Goal: Task Accomplishment & Management: Complete application form

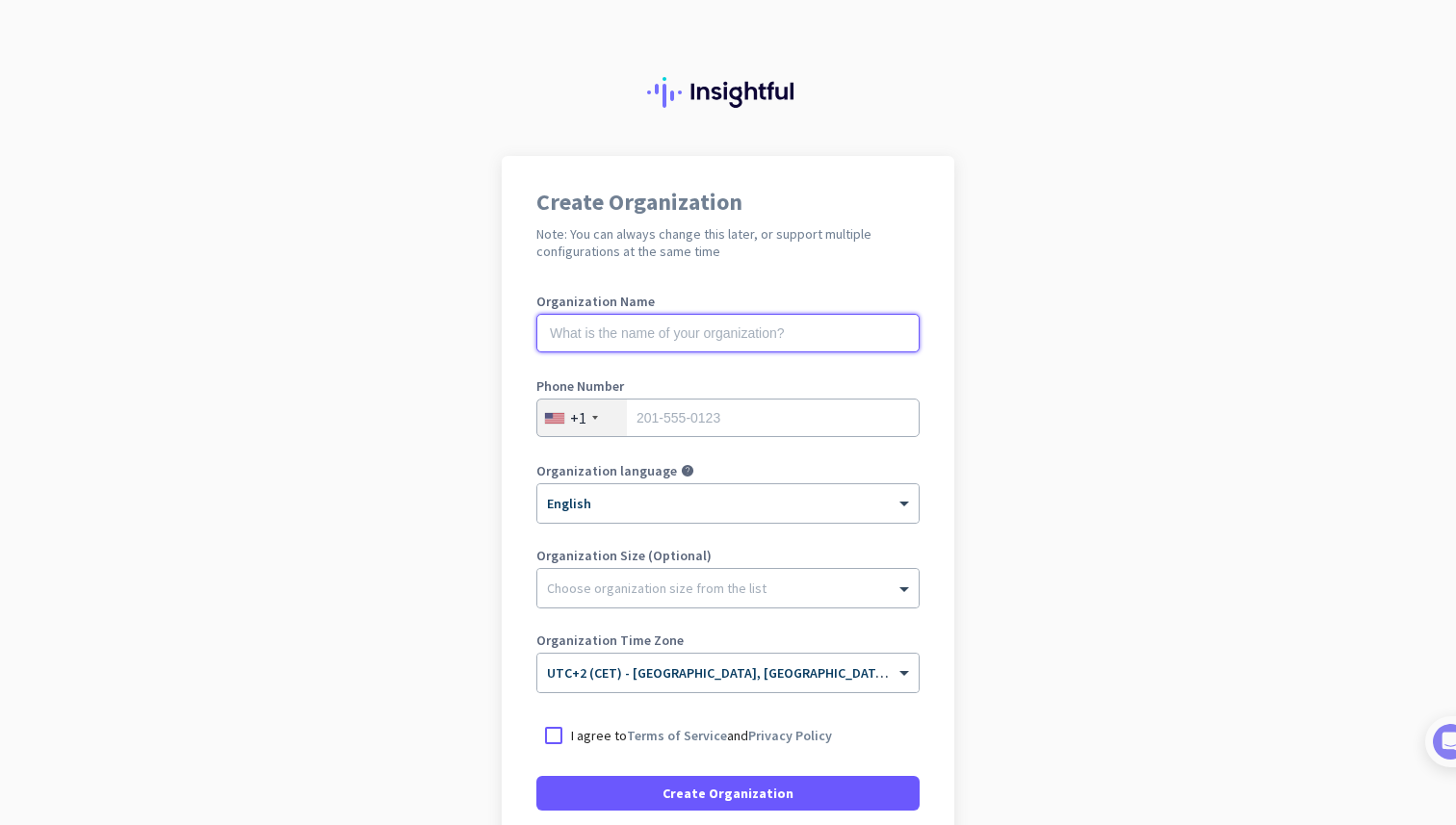
click at [684, 335] on input "text" at bounding box center [727, 333] width 383 height 39
type input "L"
type input "Dzemil's local org v1"
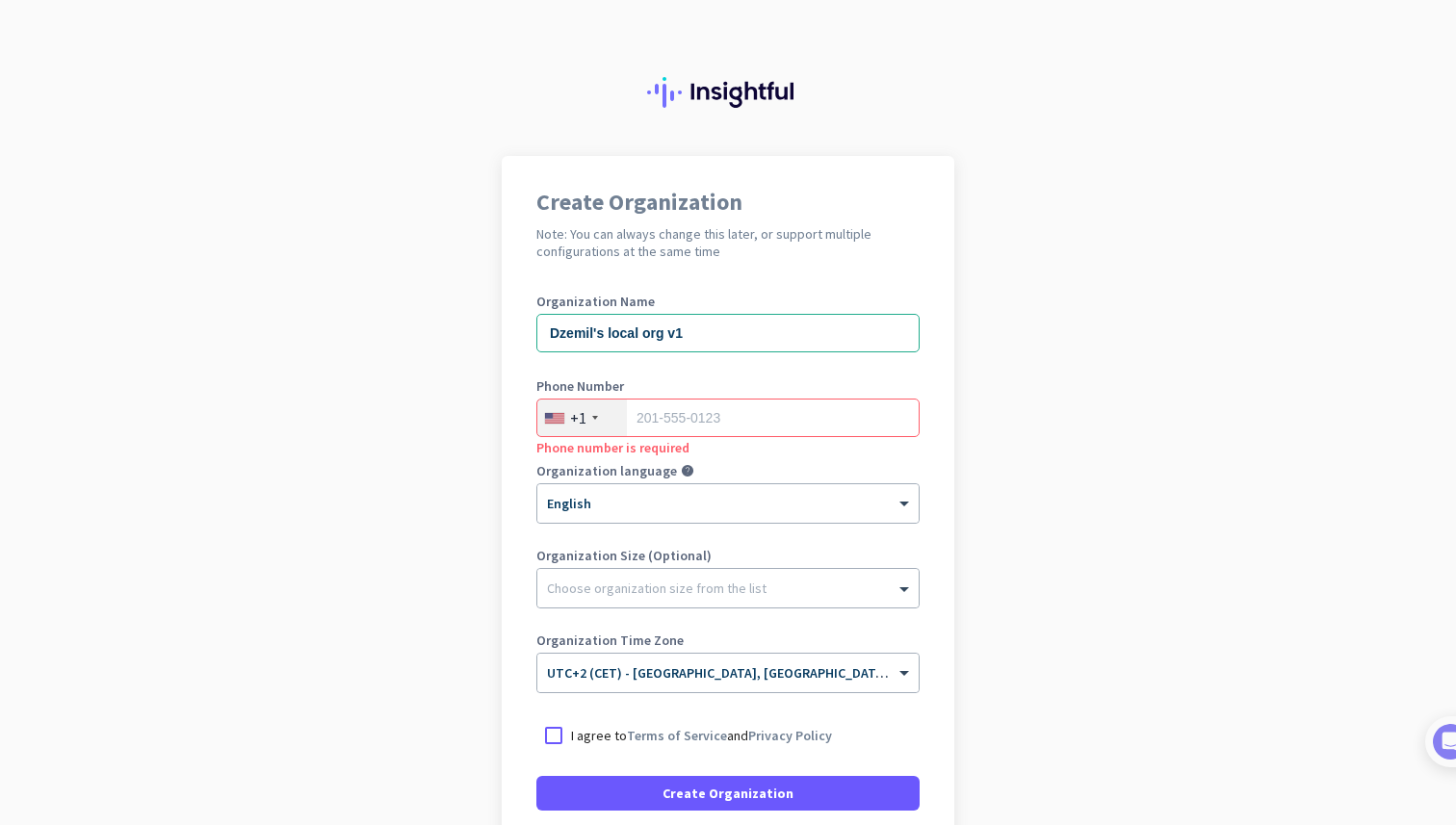
click at [589, 421] on div "+1" at bounding box center [581, 418] width 89 height 37
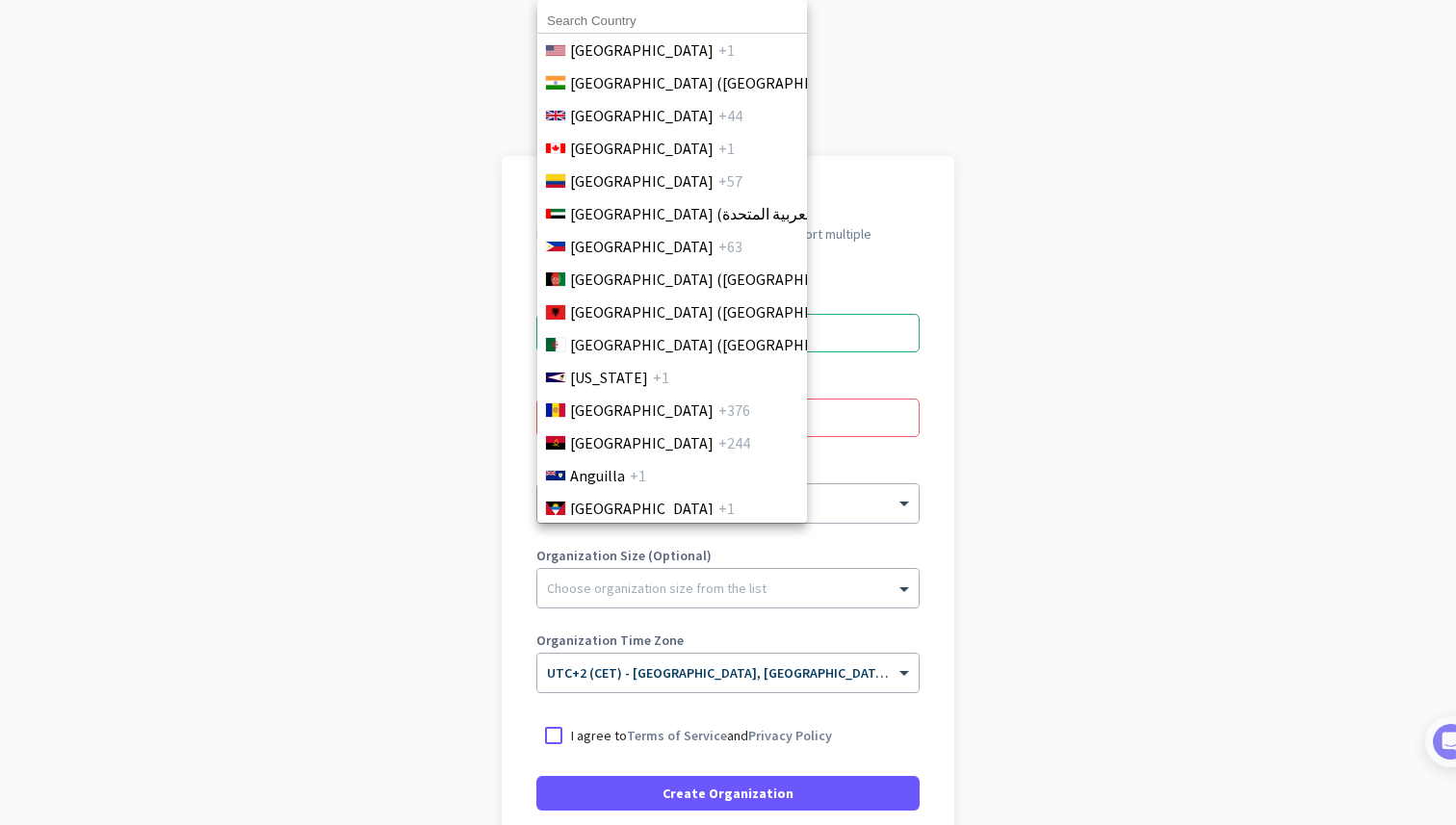
click at [686, 15] on input at bounding box center [672, 21] width 270 height 25
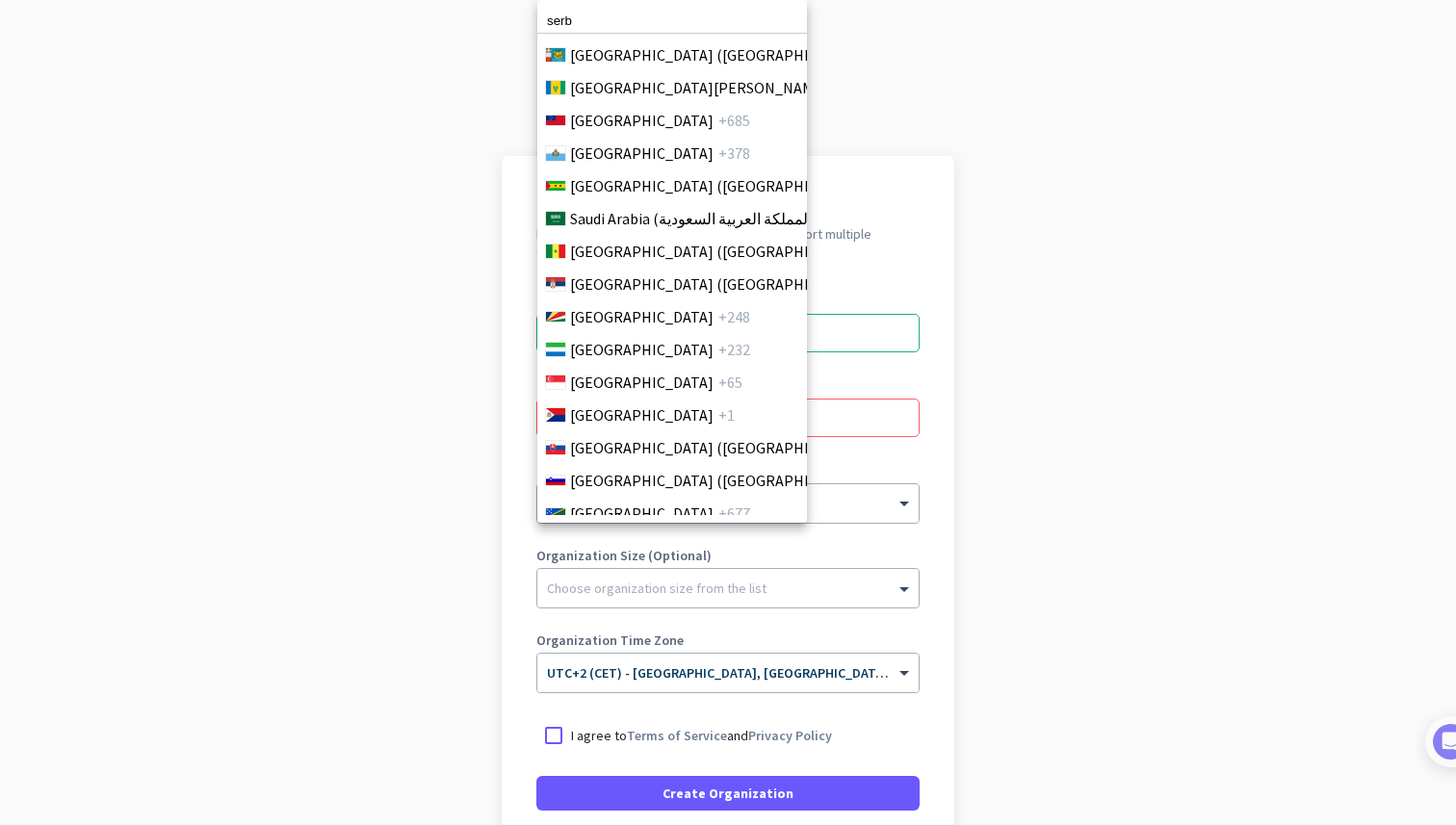
scroll to position [6223, 0]
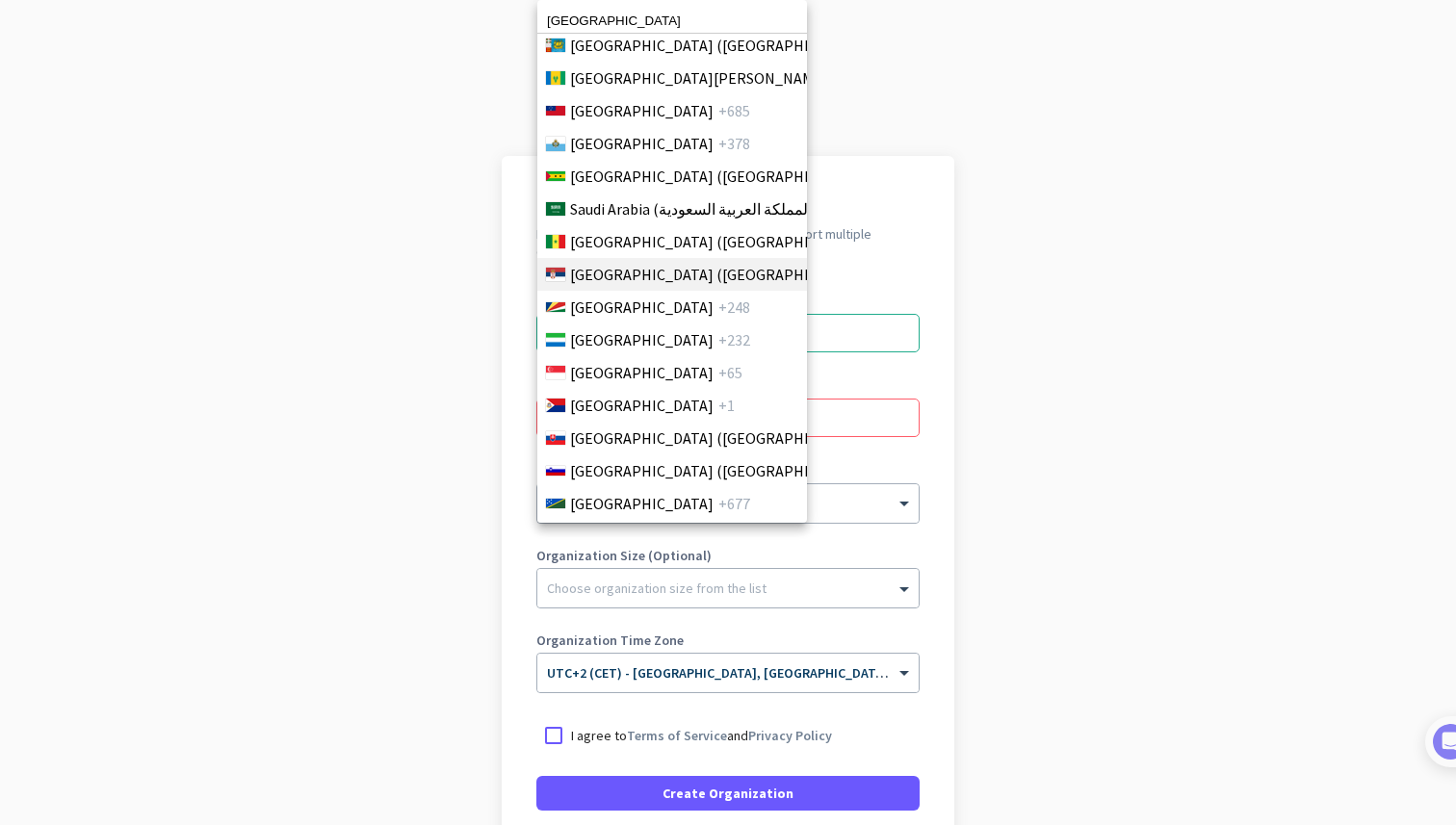
type input "[GEOGRAPHIC_DATA]"
click at [612, 270] on span "[GEOGRAPHIC_DATA] ([GEOGRAPHIC_DATA])" at bounding box center [719, 275] width 300 height 23
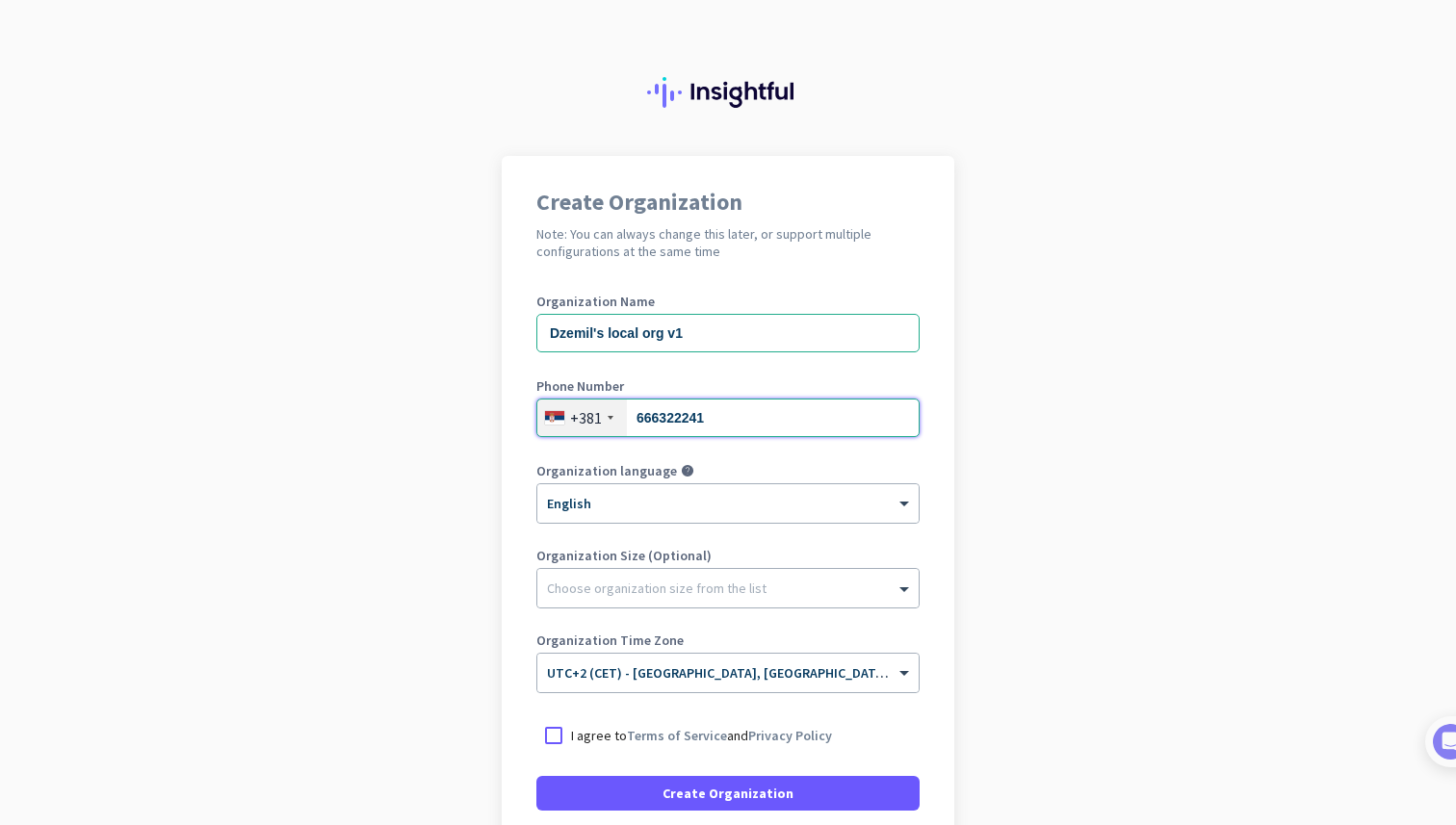
type input "666322241"
click at [550, 736] on div at bounding box center [553, 736] width 35 height 35
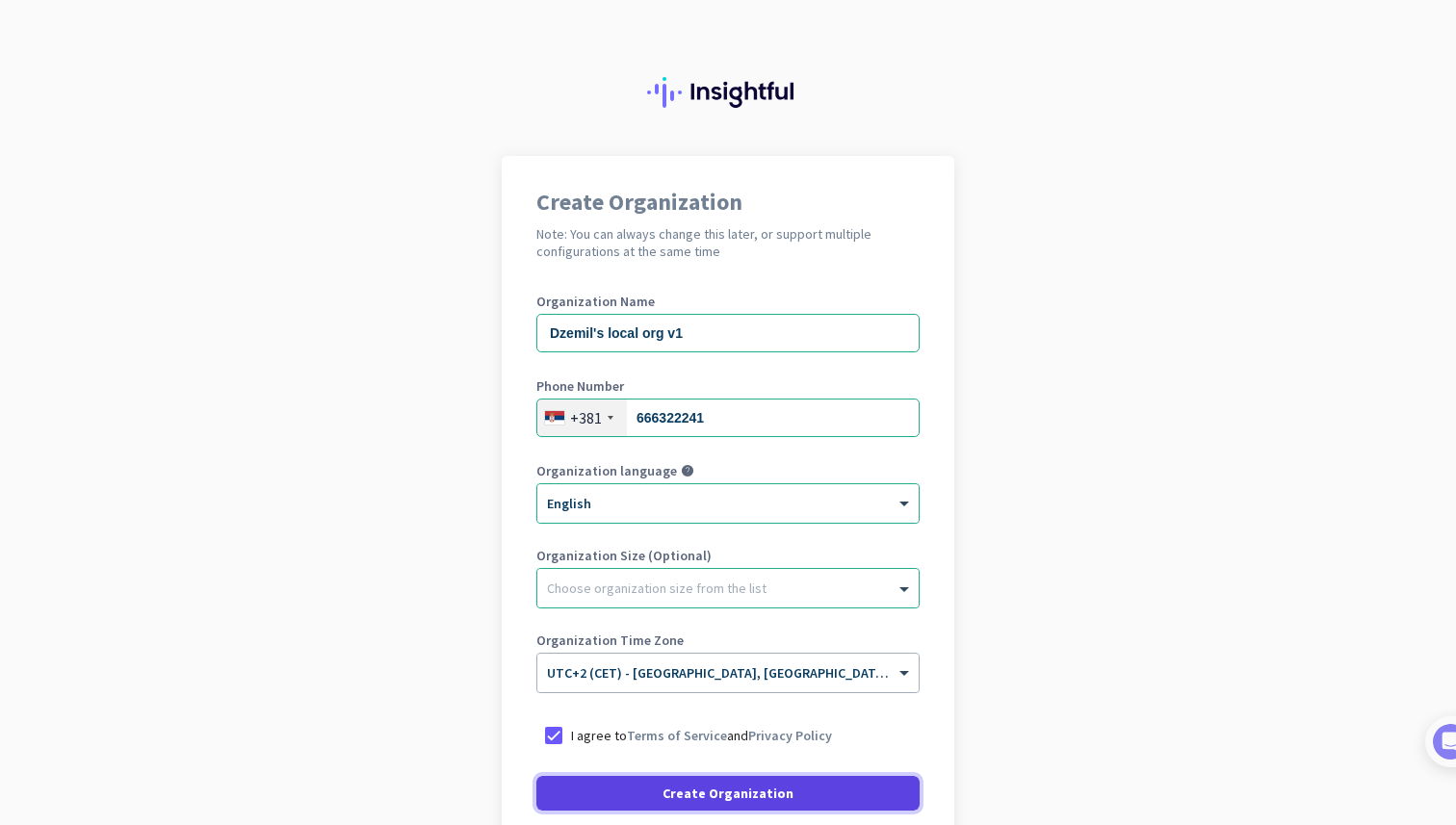
click at [708, 791] on span "Create Organization" at bounding box center [727, 793] width 131 height 19
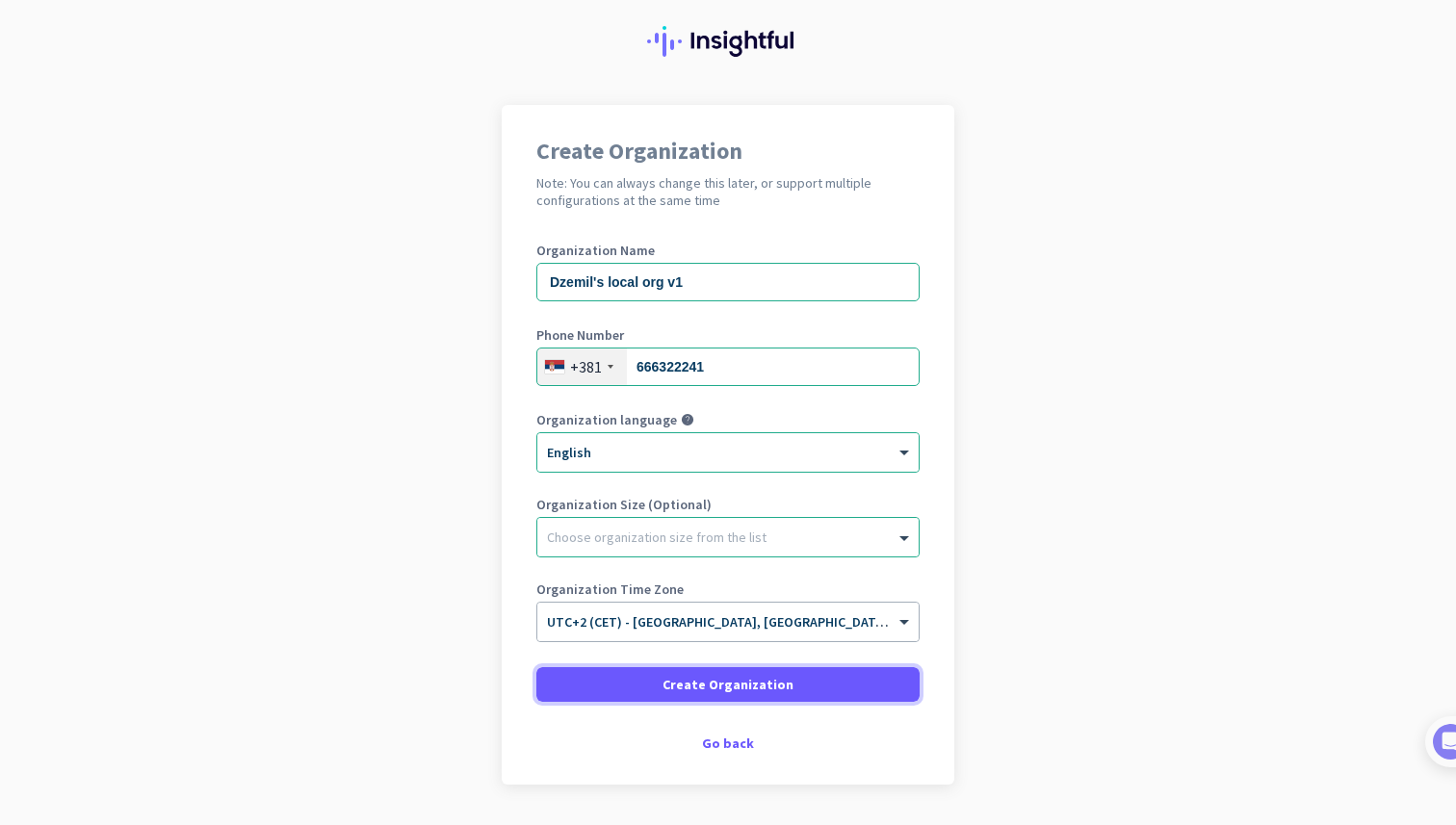
scroll to position [53, 0]
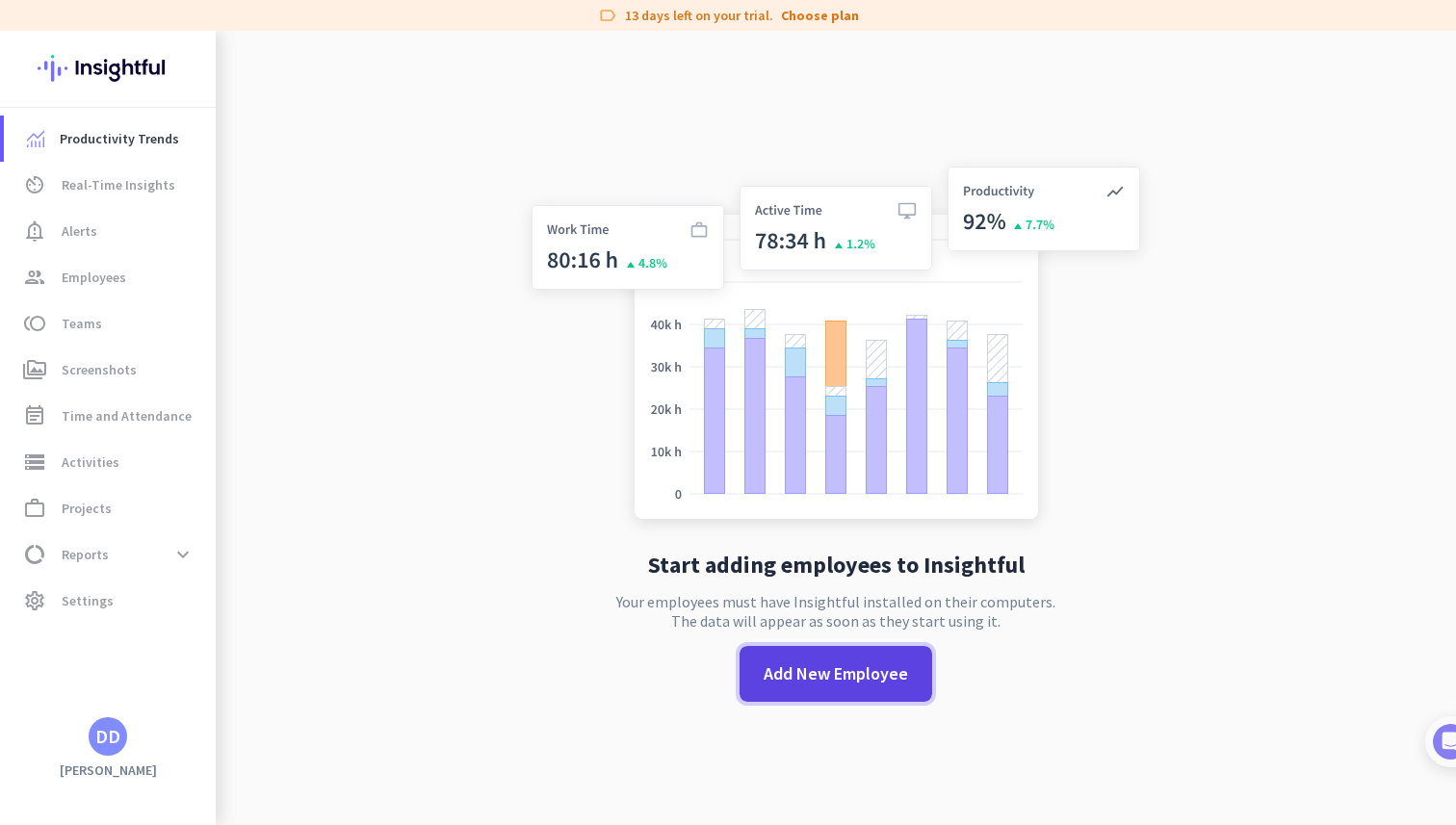
click at [865, 672] on span "Add New Employee" at bounding box center [835, 674] width 145 height 25
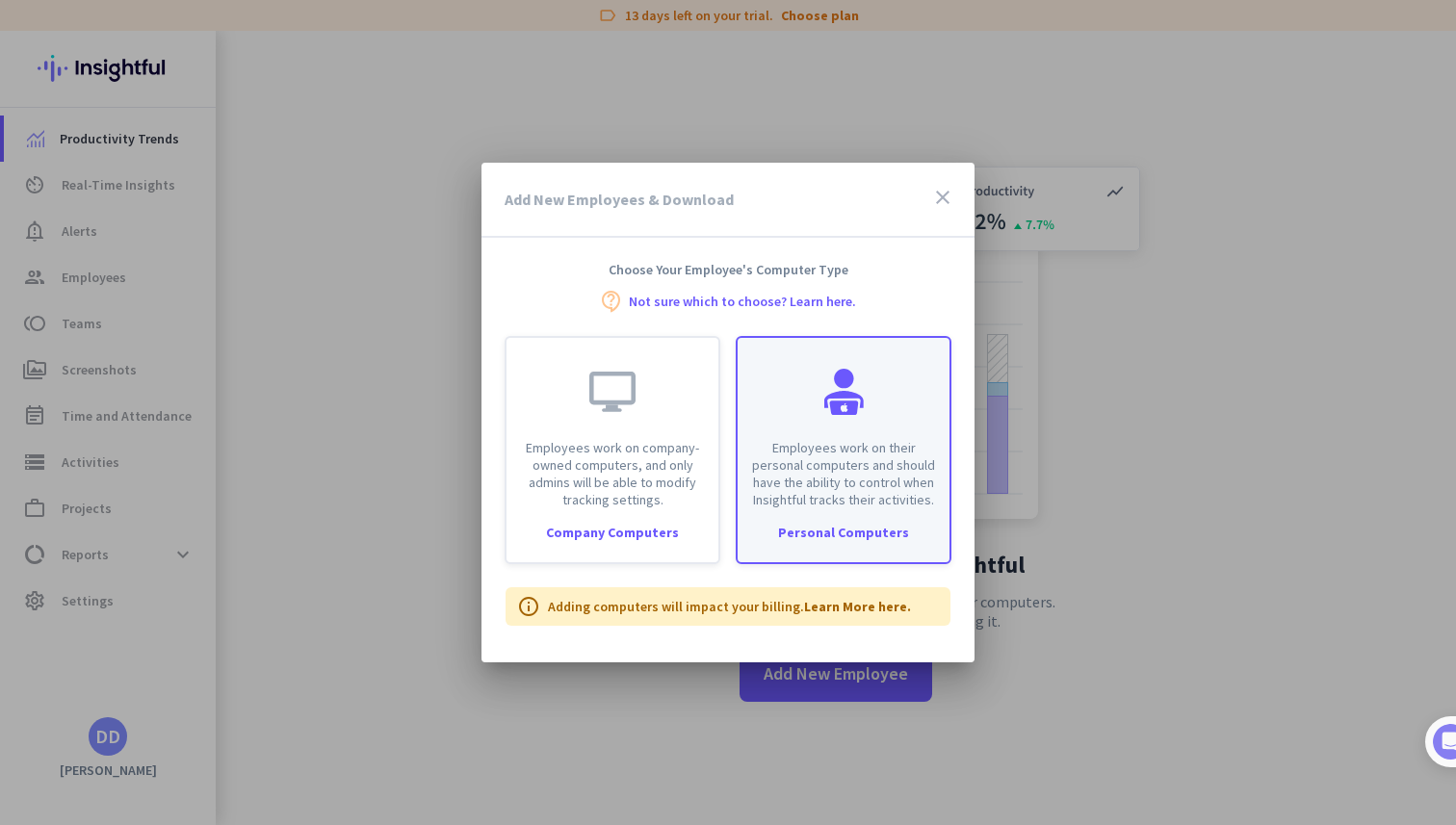
click at [784, 500] on p "Employees work on their personal computers and should have the ability to contr…" at bounding box center [844, 473] width 188 height 69
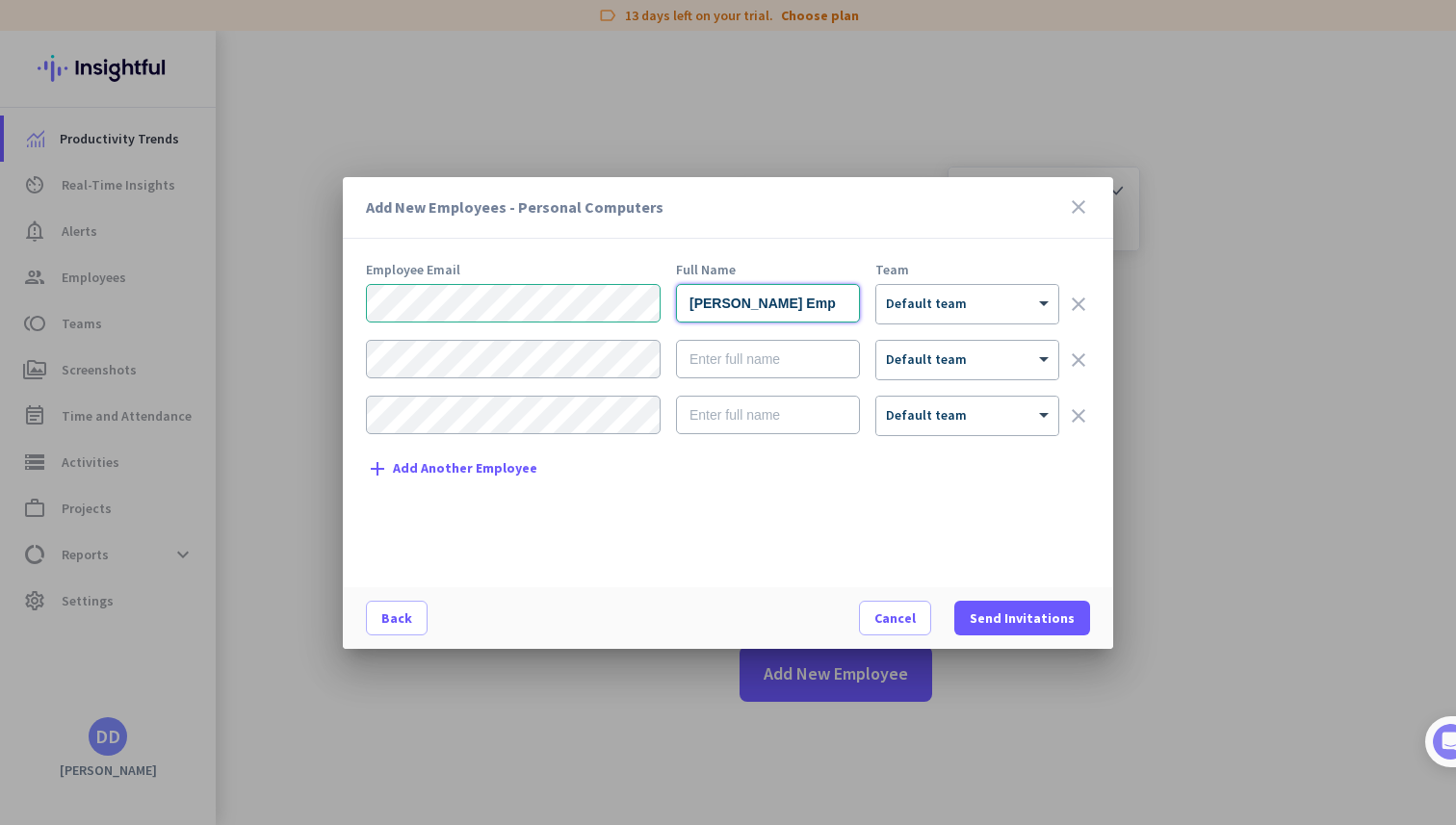
type input "[PERSON_NAME] Emp"
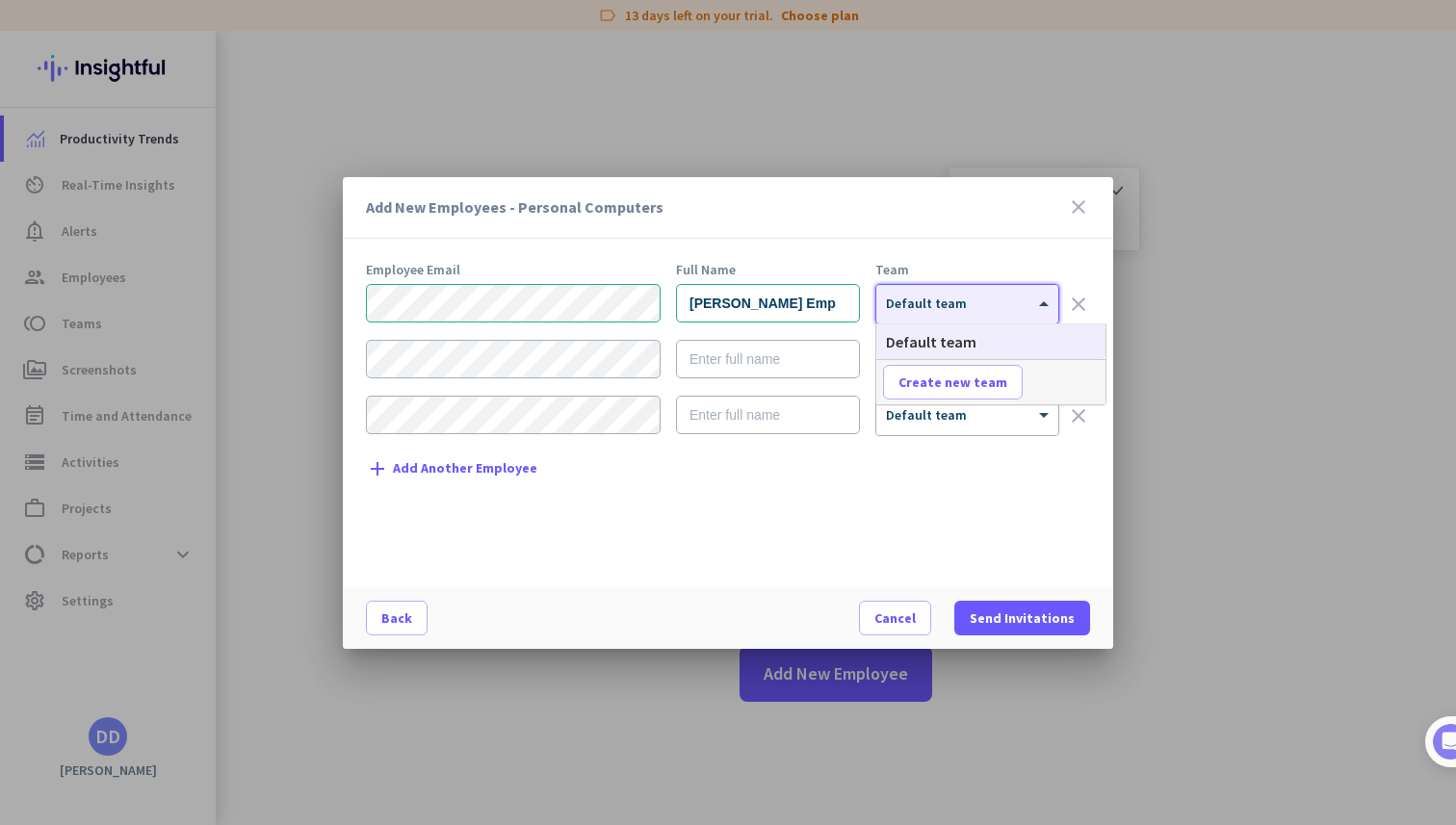
click at [973, 304] on div at bounding box center [967, 298] width 182 height 16
click at [970, 391] on span at bounding box center [952, 382] width 138 height 47
click at [970, 391] on input "text" at bounding box center [953, 382] width 143 height 35
type input "First local team"
click at [1067, 377] on span "Save" at bounding box center [1068, 382] width 30 height 17
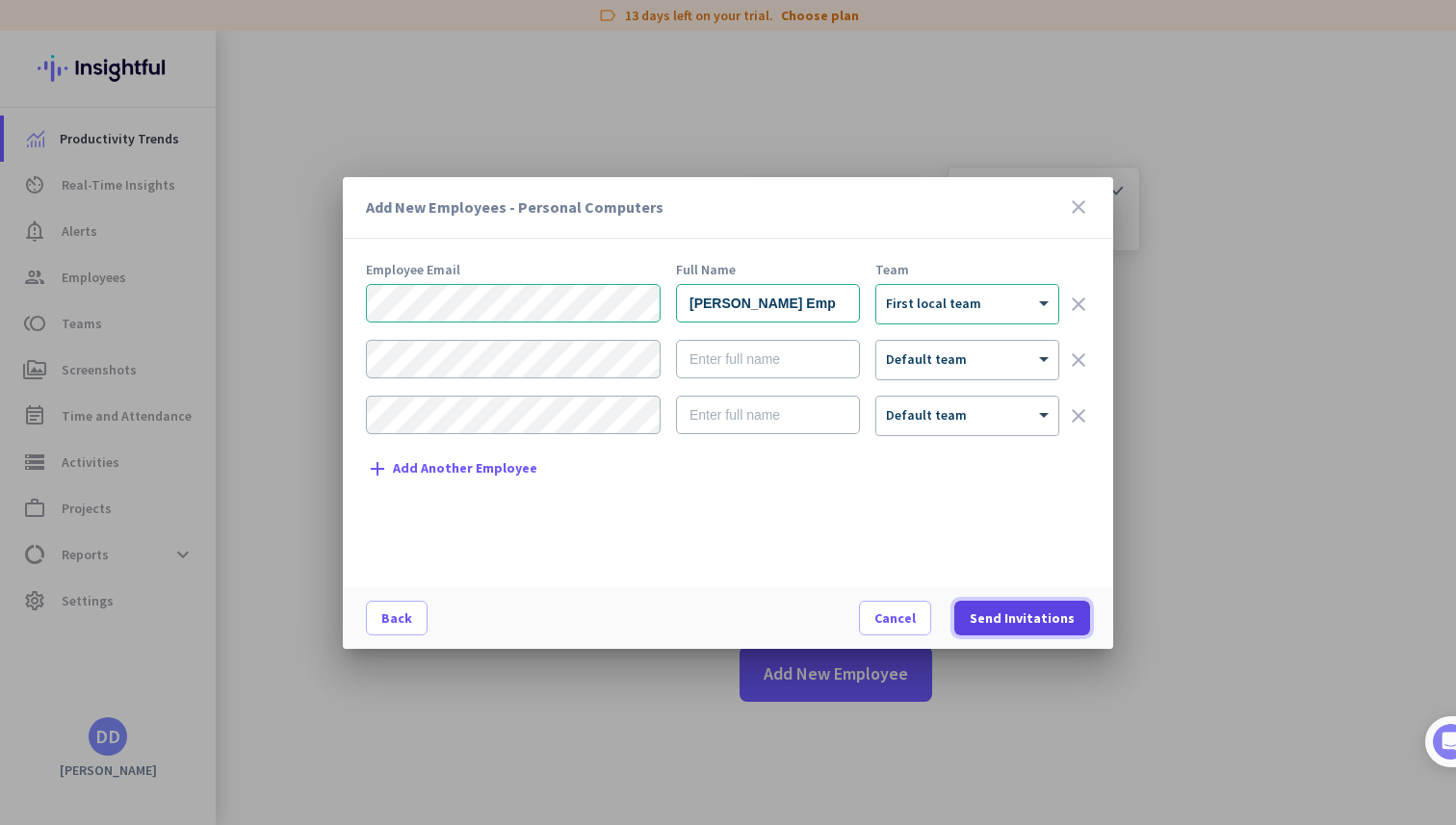
click at [1012, 612] on span "Send Invitations" at bounding box center [1022, 618] width 105 height 19
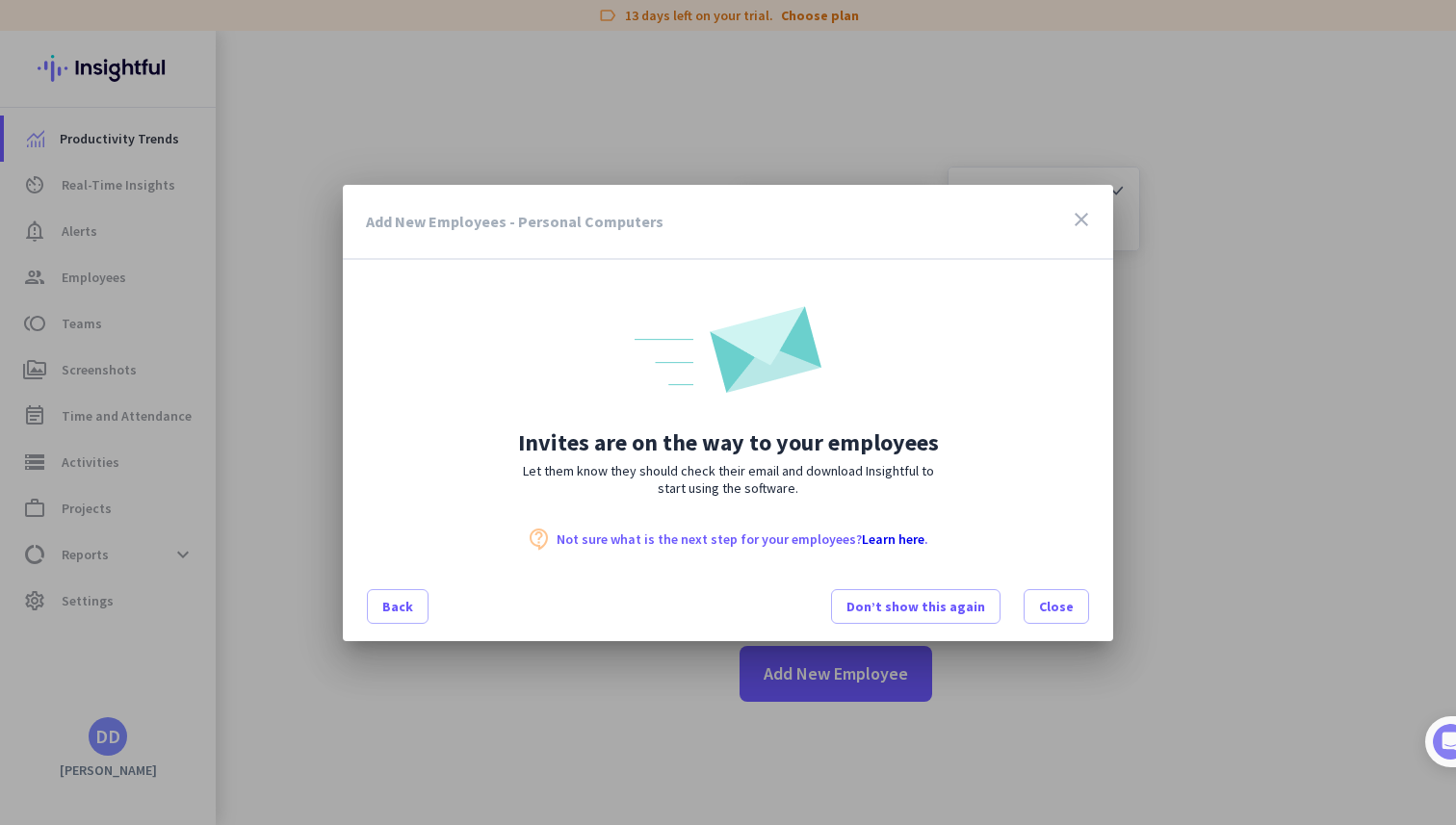
click at [0, 824] on nordpass-portal at bounding box center [0, 825] width 0 height 0
click at [1064, 609] on span "Close" at bounding box center [1056, 607] width 35 height 19
